Goal: Navigation & Orientation: Understand site structure

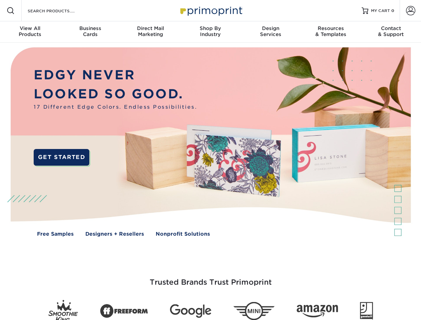
click at [210, 160] on img at bounding box center [210, 147] width 417 height 208
click at [11, 11] on span at bounding box center [11, 11] width 8 height 8
click at [410, 11] on span at bounding box center [410, 10] width 9 height 9
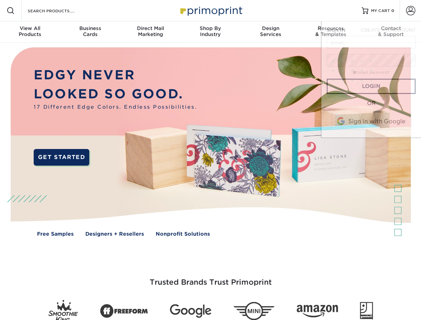
click at [30, 32] on div "View All Products" at bounding box center [30, 31] width 60 height 12
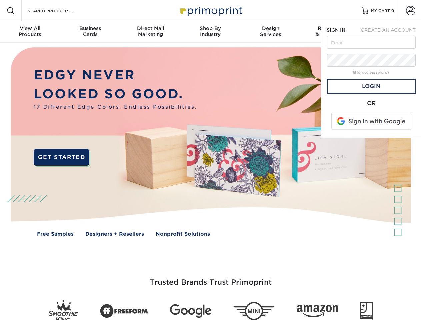
click at [90, 32] on div "Business Cards" at bounding box center [90, 31] width 60 height 12
click at [150, 32] on div "Direct Mail Marketing" at bounding box center [150, 31] width 60 height 12
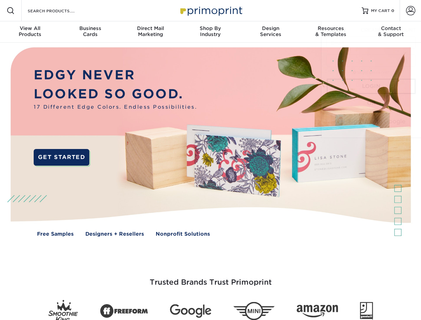
click at [210, 32] on div "Shop By Industry" at bounding box center [210, 31] width 60 height 12
click at [271, 32] on div "Design Services" at bounding box center [271, 31] width 60 height 12
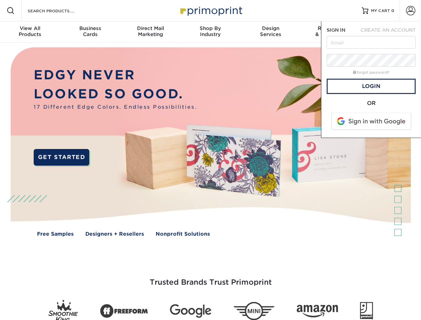
click at [331, 32] on span "SIGN IN" at bounding box center [336, 29] width 19 height 5
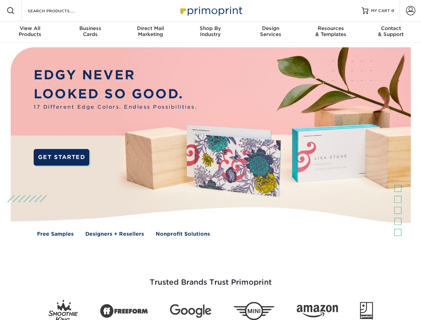
click at [391, 32] on div "Contact & Support" at bounding box center [391, 31] width 60 height 12
